Goal: Check status: Check status

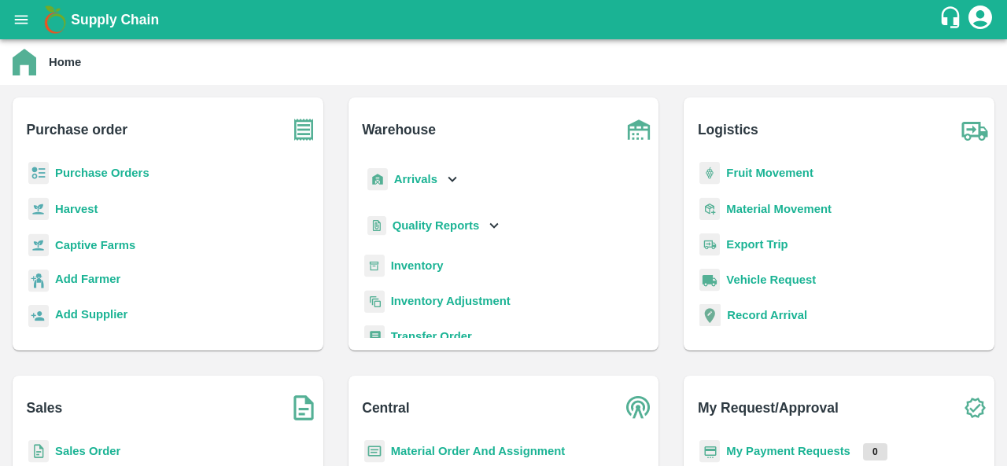
click at [127, 178] on b "Purchase Orders" at bounding box center [102, 173] width 94 height 13
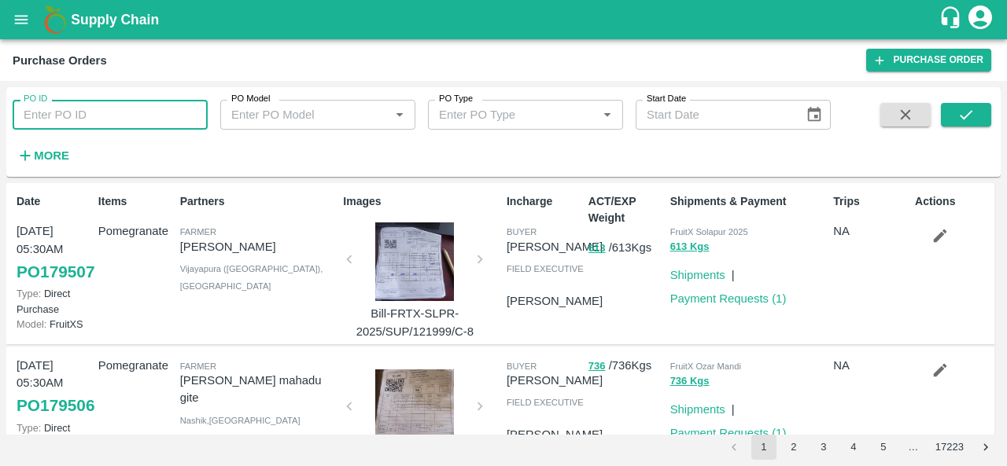
click at [146, 114] on input "PO ID" at bounding box center [110, 115] width 195 height 30
paste input "177480"
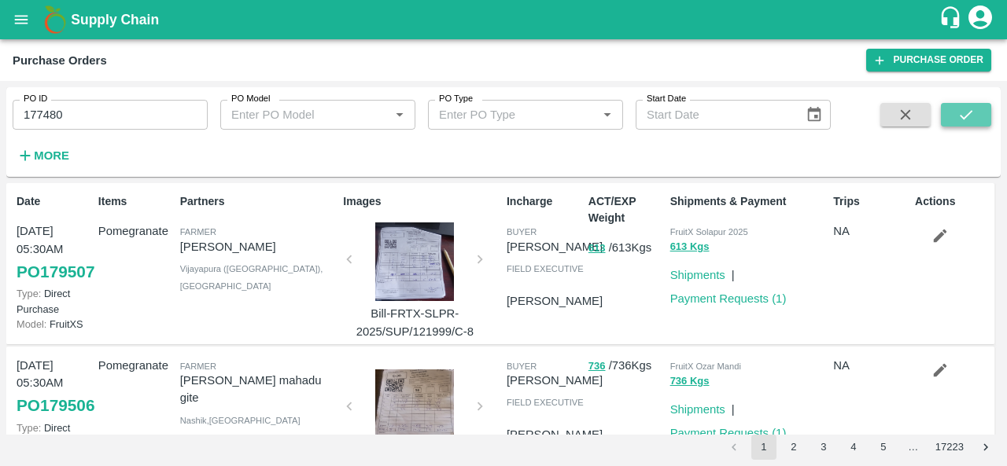
click at [975, 117] on button "submit" at bounding box center [966, 115] width 50 height 24
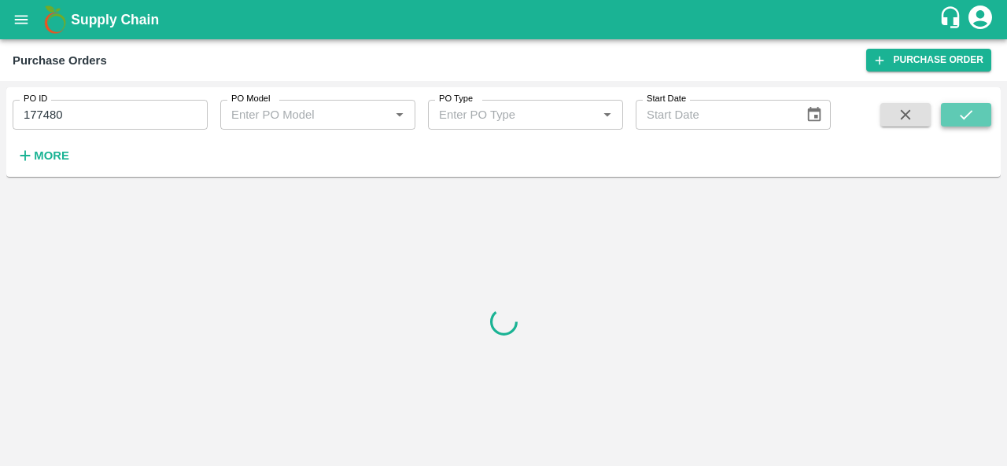
click at [975, 117] on button "submit" at bounding box center [966, 115] width 50 height 24
click at [977, 117] on button "submit" at bounding box center [966, 115] width 50 height 24
click at [977, 113] on button "submit" at bounding box center [966, 115] width 50 height 24
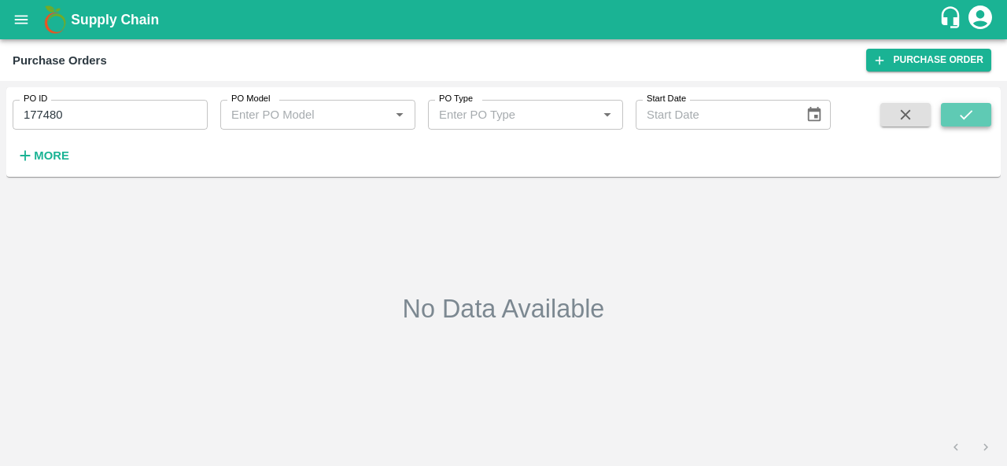
click at [977, 113] on button "submit" at bounding box center [966, 115] width 50 height 24
click at [79, 113] on input "177480" at bounding box center [110, 115] width 195 height 30
click at [969, 109] on icon "submit" at bounding box center [965, 114] width 17 height 17
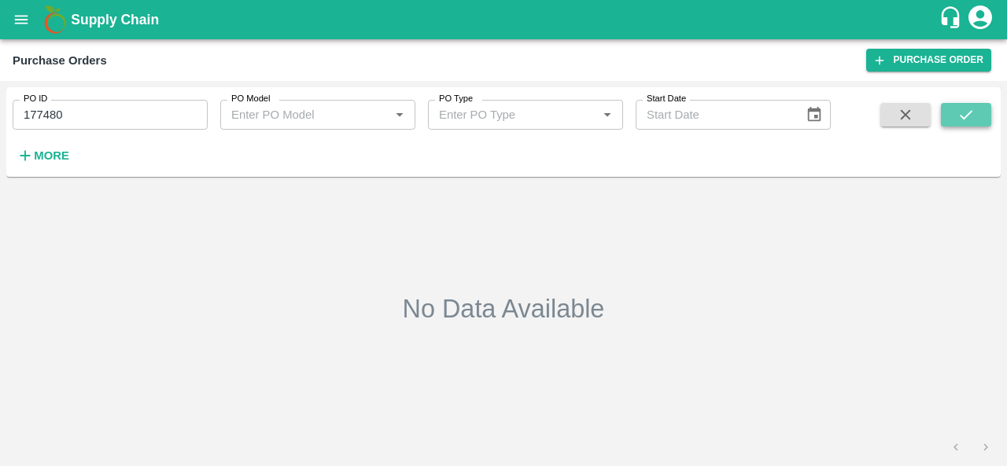
click at [969, 109] on icon "submit" at bounding box center [965, 114] width 17 height 17
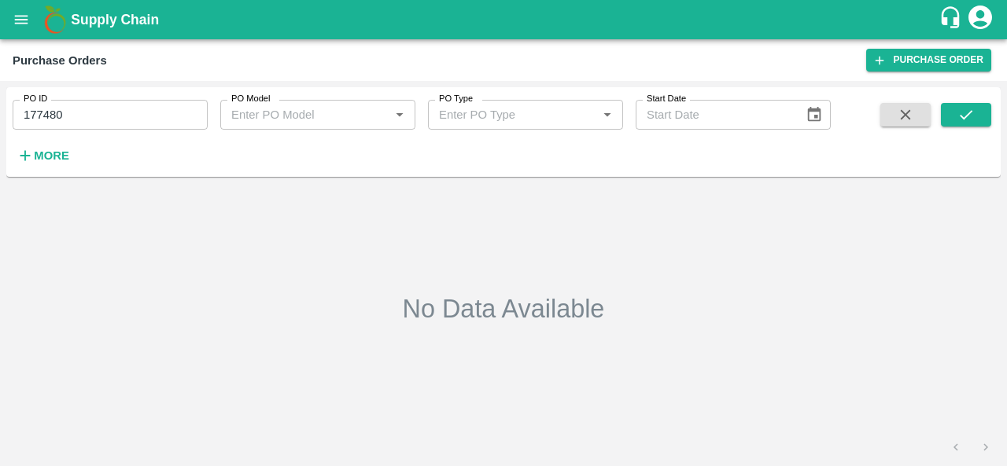
click at [146, 119] on input "177480" at bounding box center [110, 115] width 195 height 30
paste input "text"
click at [978, 111] on button "submit" at bounding box center [966, 115] width 50 height 24
click at [81, 111] on input "164415" at bounding box center [110, 115] width 195 height 30
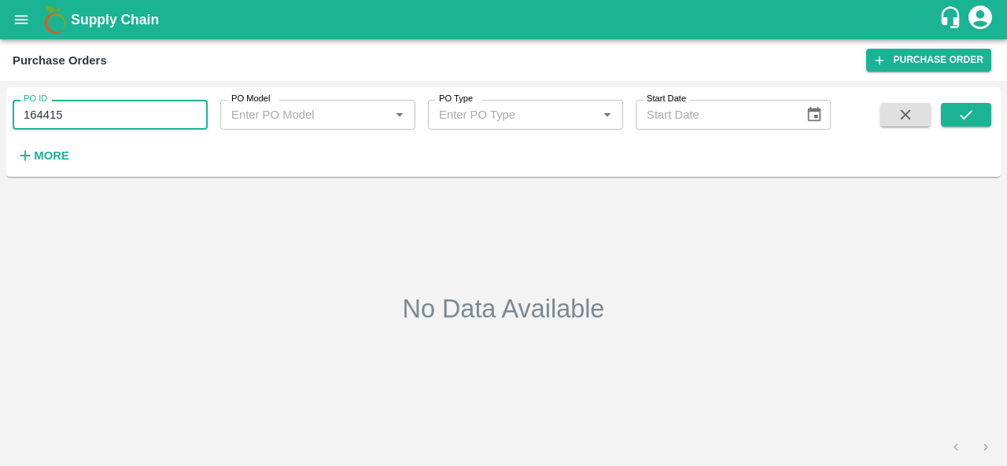
click at [81, 111] on input "164415" at bounding box center [110, 115] width 195 height 30
paste input "text"
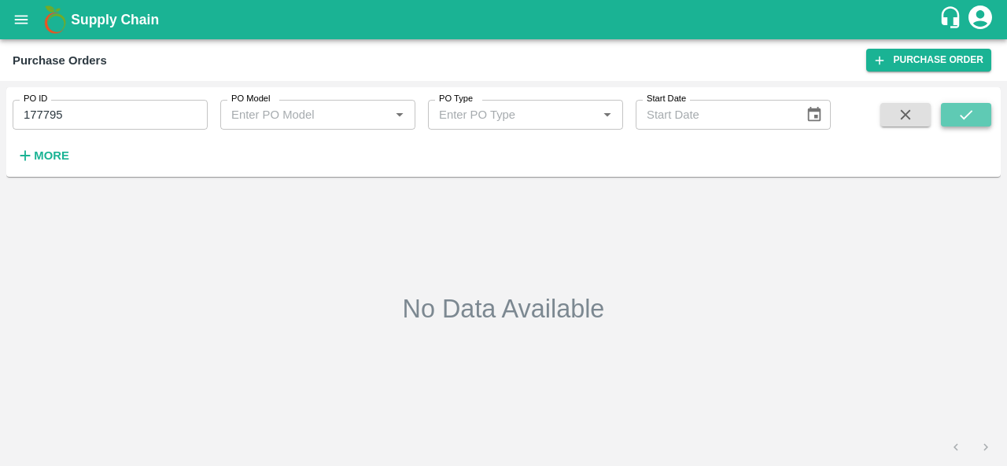
click at [964, 112] on icon "submit" at bounding box center [965, 114] width 17 height 17
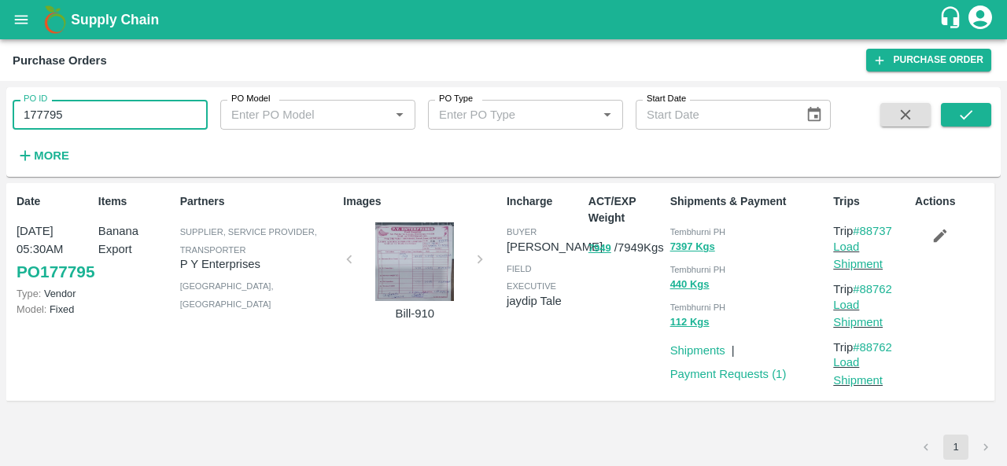
click at [123, 114] on input "177795" at bounding box center [110, 115] width 195 height 30
paste input "text"
click at [950, 113] on button "submit" at bounding box center [966, 115] width 50 height 24
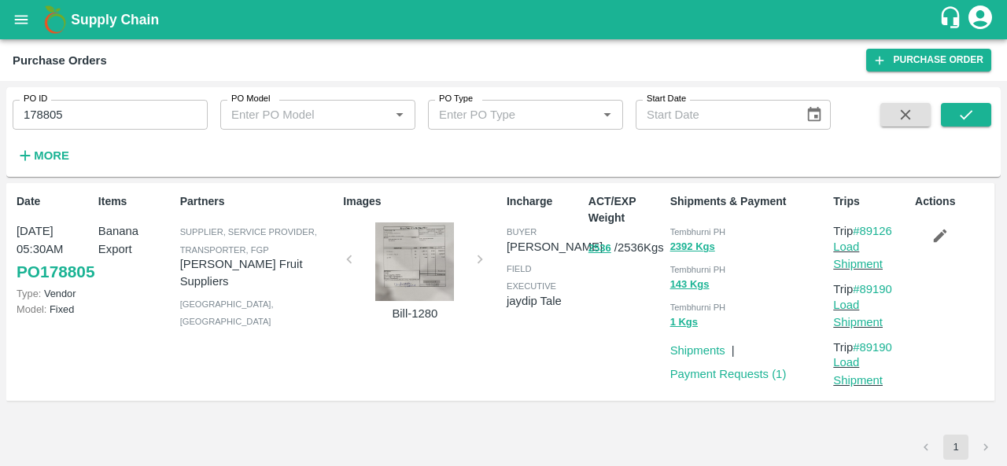
click at [693, 229] on span "Tembhurni PH" at bounding box center [698, 231] width 56 height 9
copy div "Tembhurni PH 2392 Kgs"
click at [81, 119] on input "178805" at bounding box center [110, 115] width 195 height 30
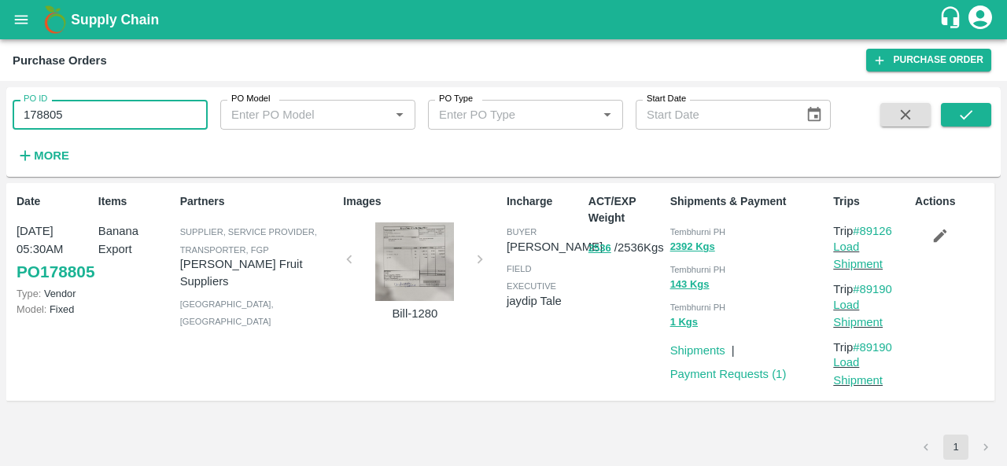
click at [81, 119] on input "178805" at bounding box center [110, 115] width 195 height 30
paste input "text"
type input "177791"
click at [964, 116] on icon "submit" at bounding box center [965, 114] width 17 height 17
